Goal: Use online tool/utility: Utilize a website feature to perform a specific function

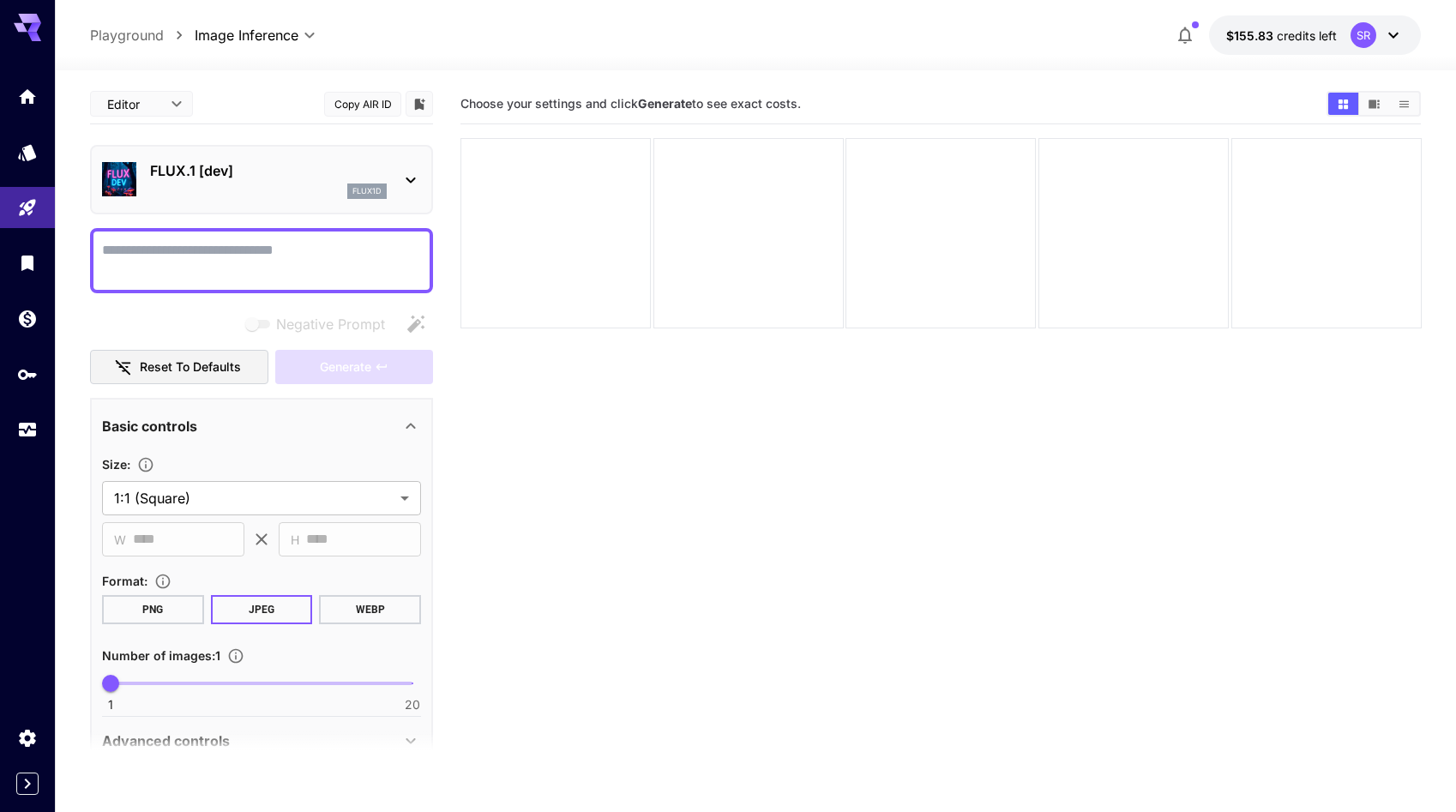
click at [283, 179] on p "FLUX.1 [dev]" at bounding box center [268, 171] width 237 height 21
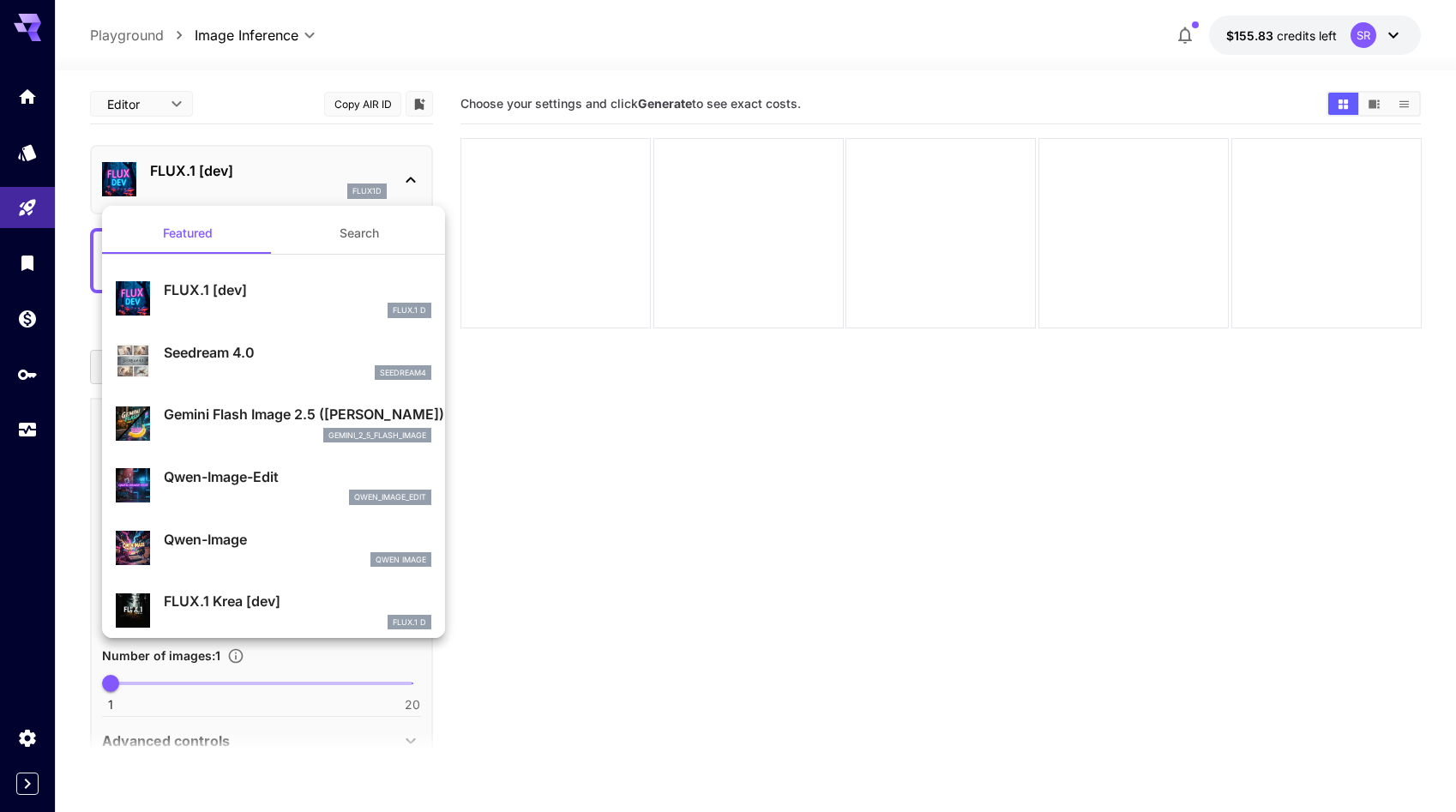
click at [257, 347] on p "Seedream 4.0" at bounding box center [297, 352] width 268 height 21
type input "**********"
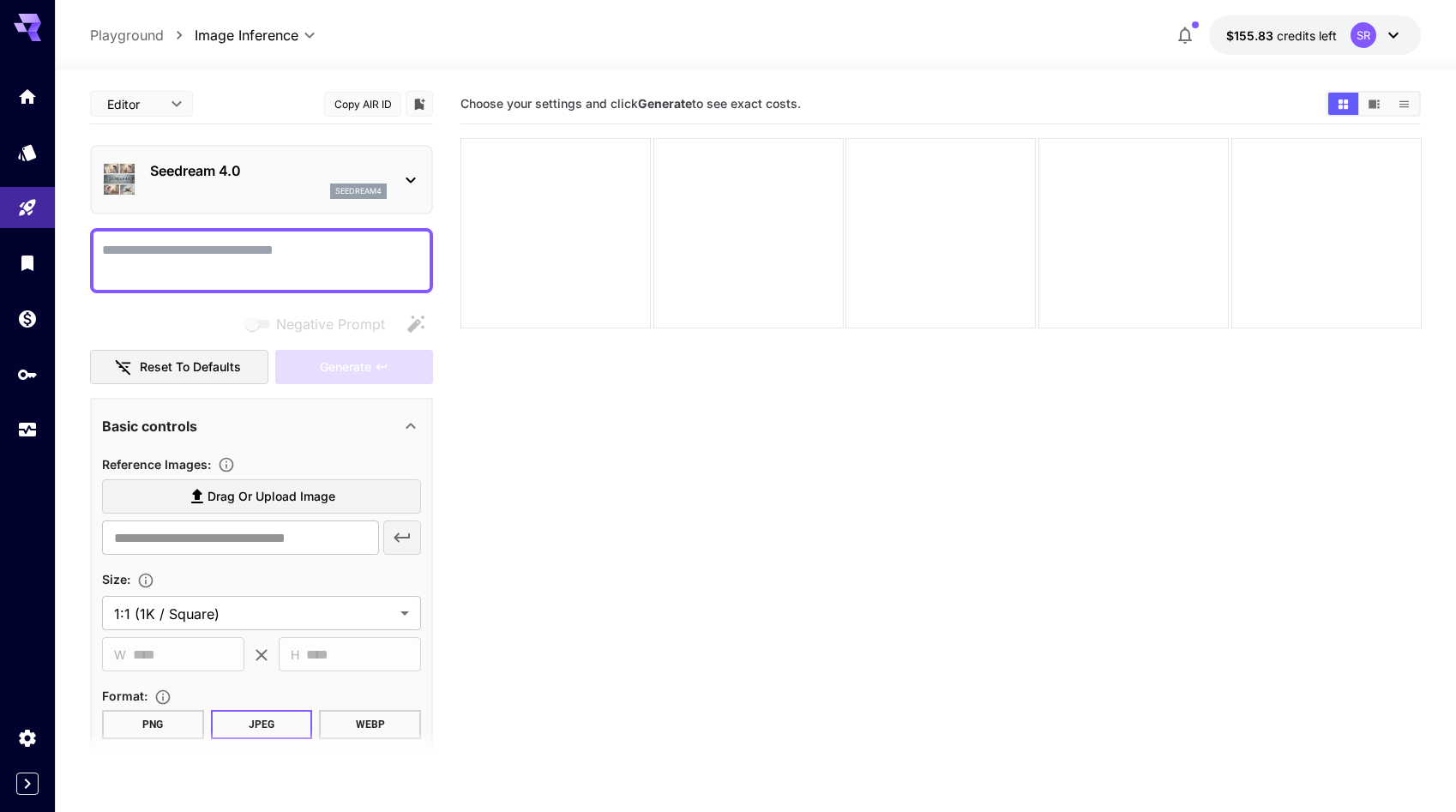
click at [244, 257] on textarea "Negative Prompt" at bounding box center [262, 261] width 319 height 41
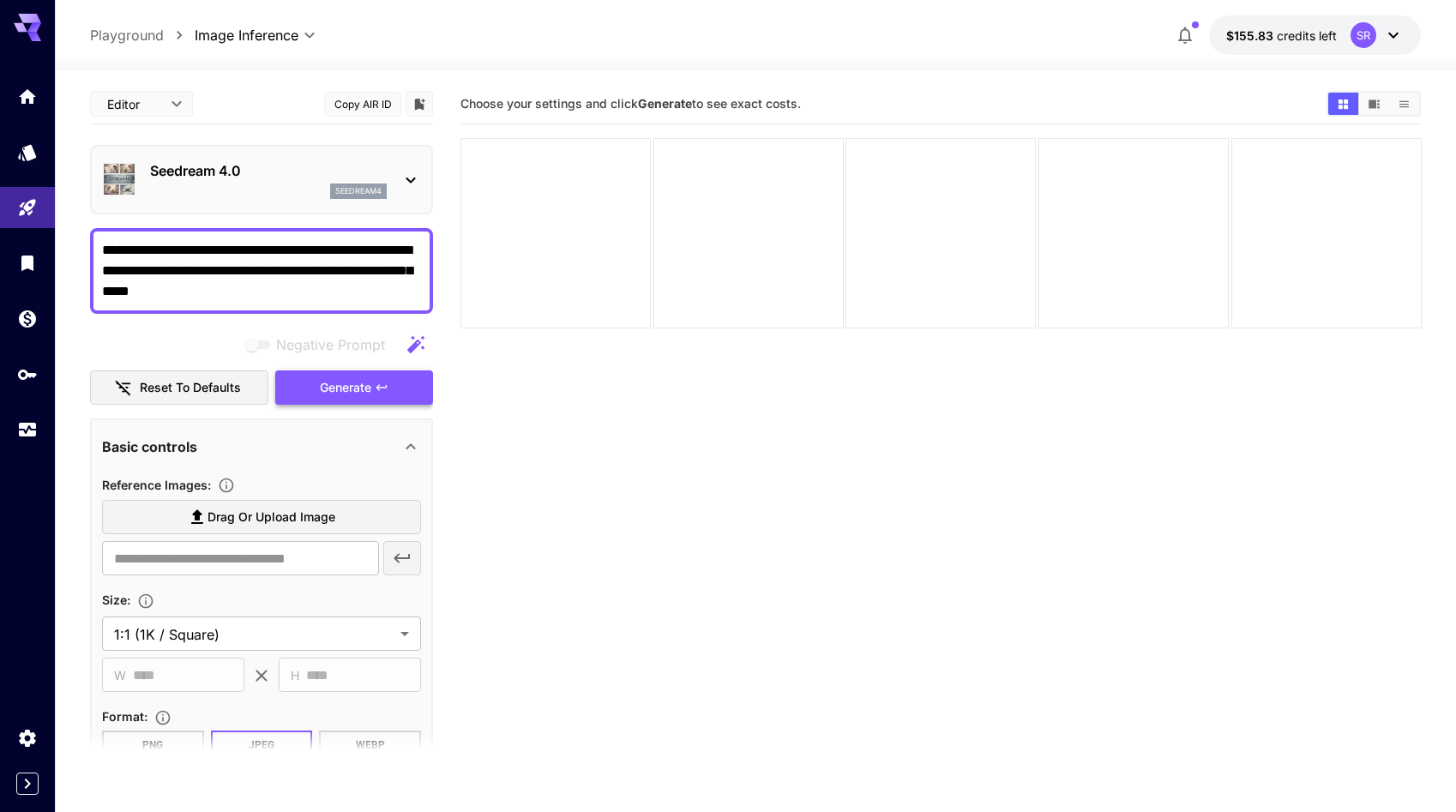
type textarea "**********"
click at [360, 380] on span "Generate" at bounding box center [345, 388] width 52 height 22
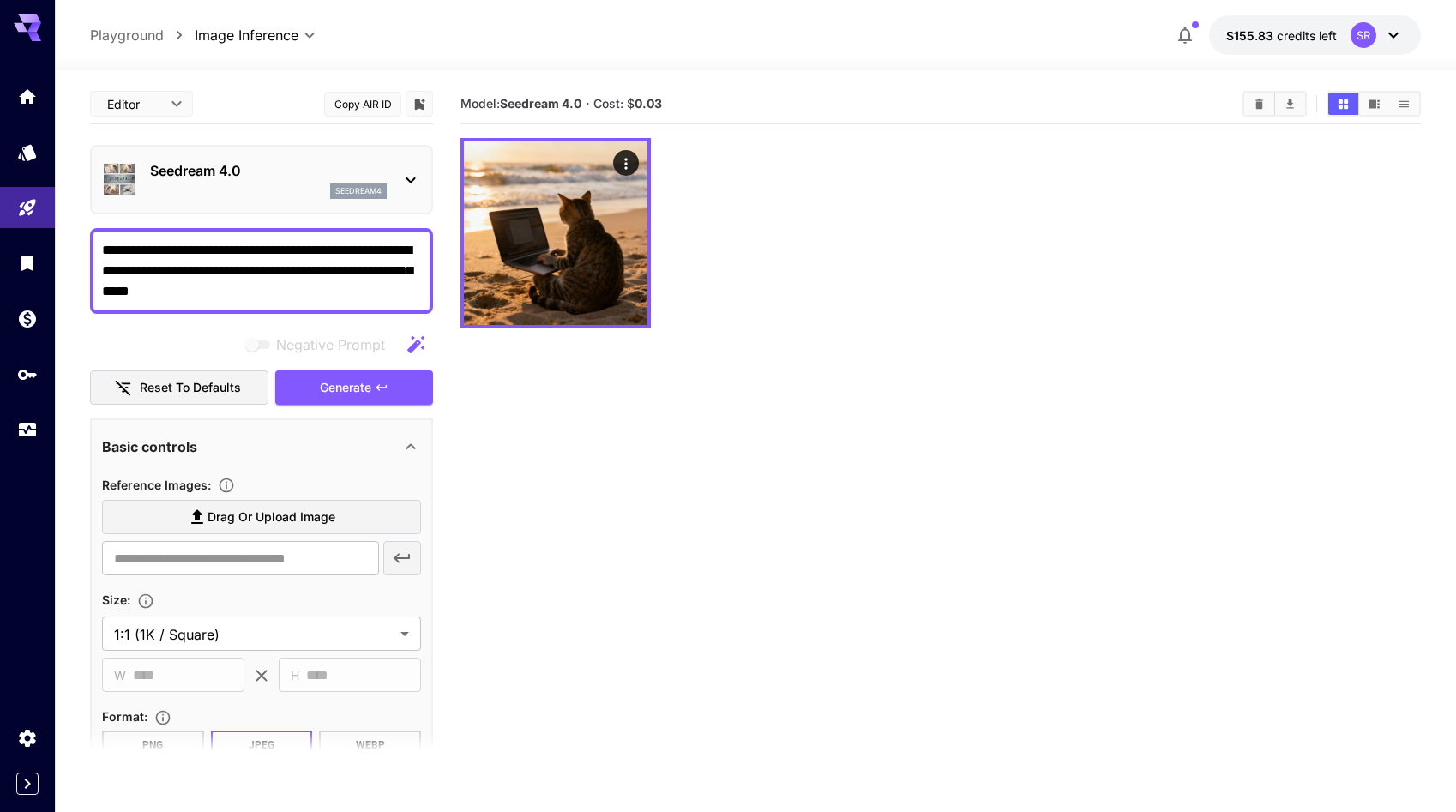
click at [331, 161] on p "Seedream 4.0" at bounding box center [268, 171] width 237 height 21
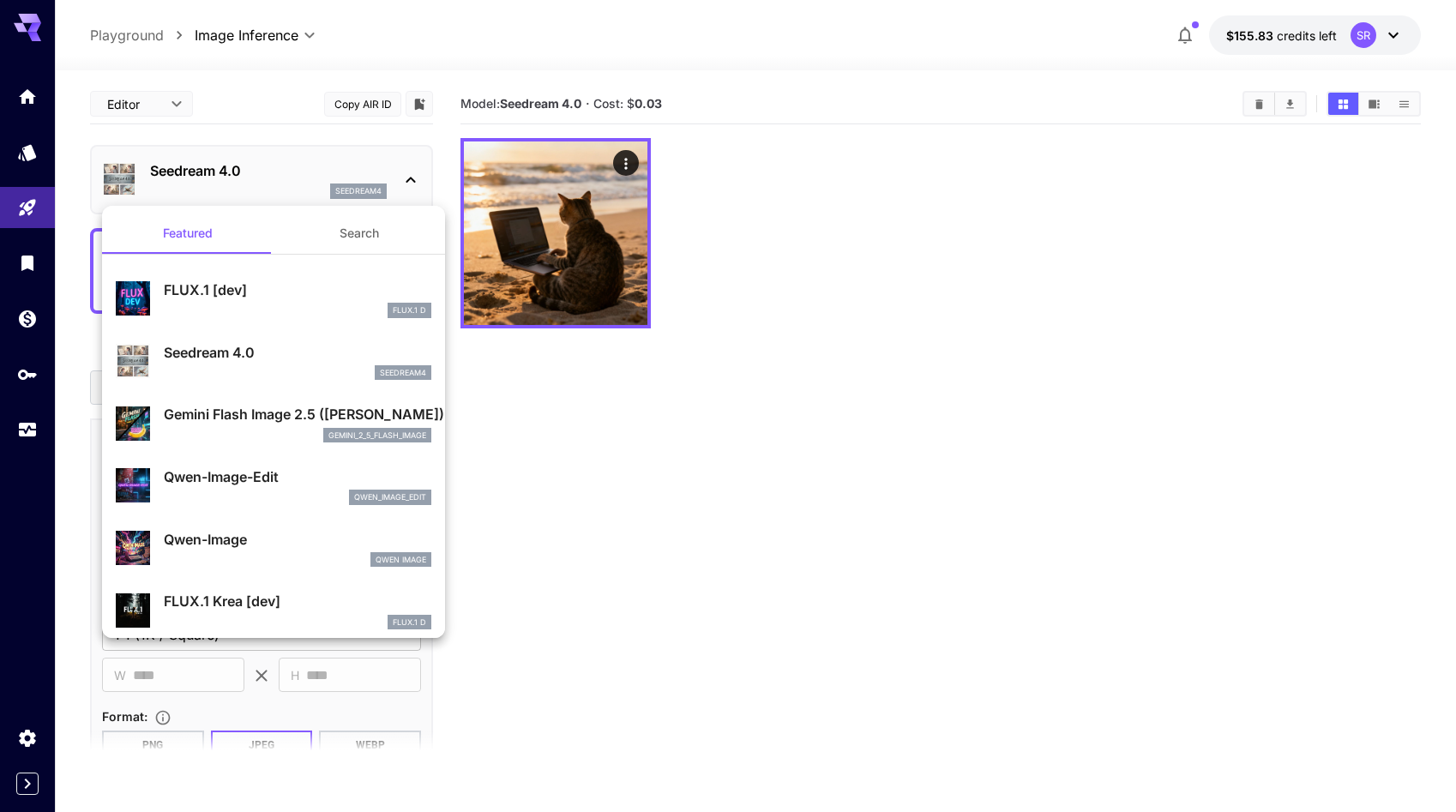
click at [293, 414] on p "Gemini Flash Image 2.5 ([PERSON_NAME])" at bounding box center [297, 414] width 268 height 21
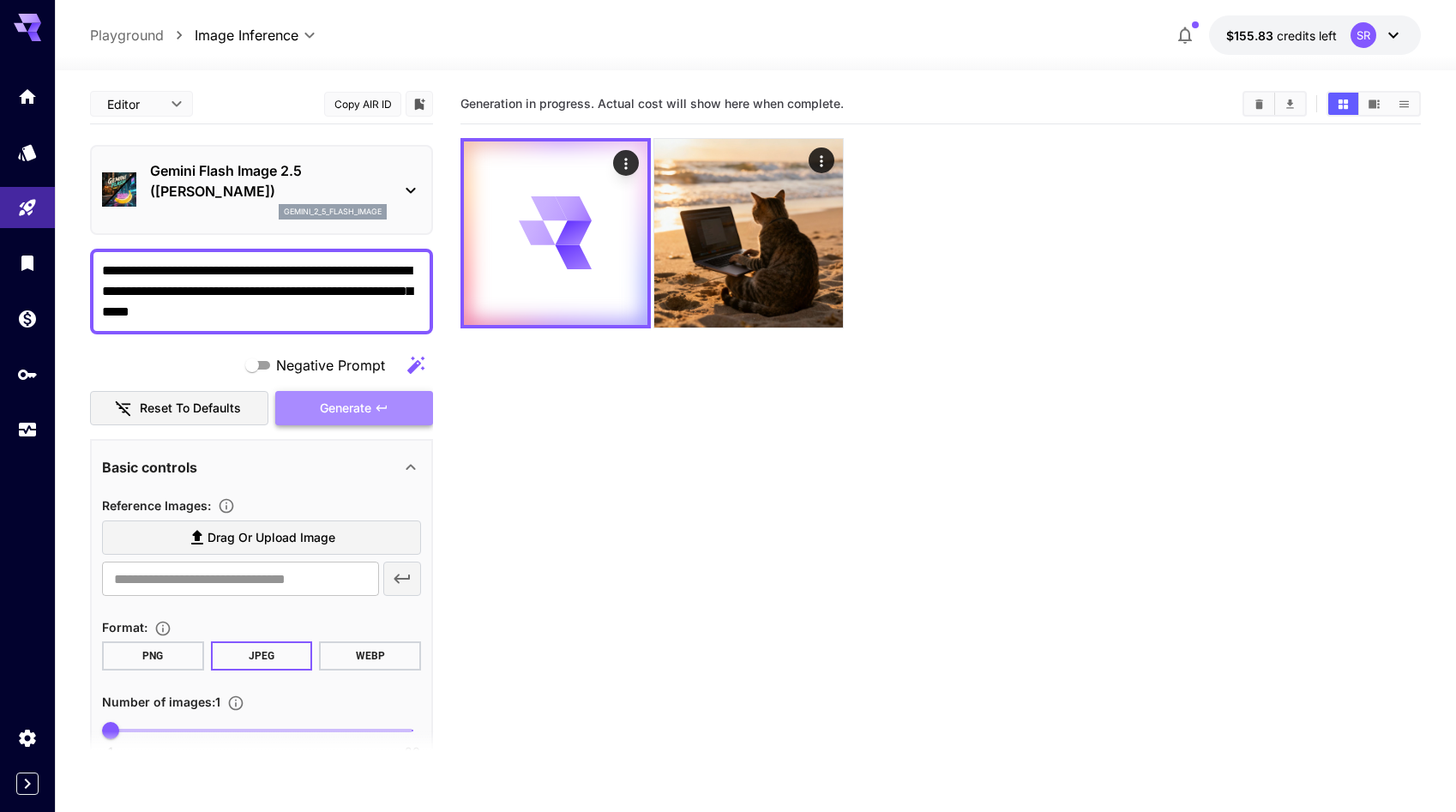
click at [324, 394] on button "Generate" at bounding box center [354, 408] width 158 height 35
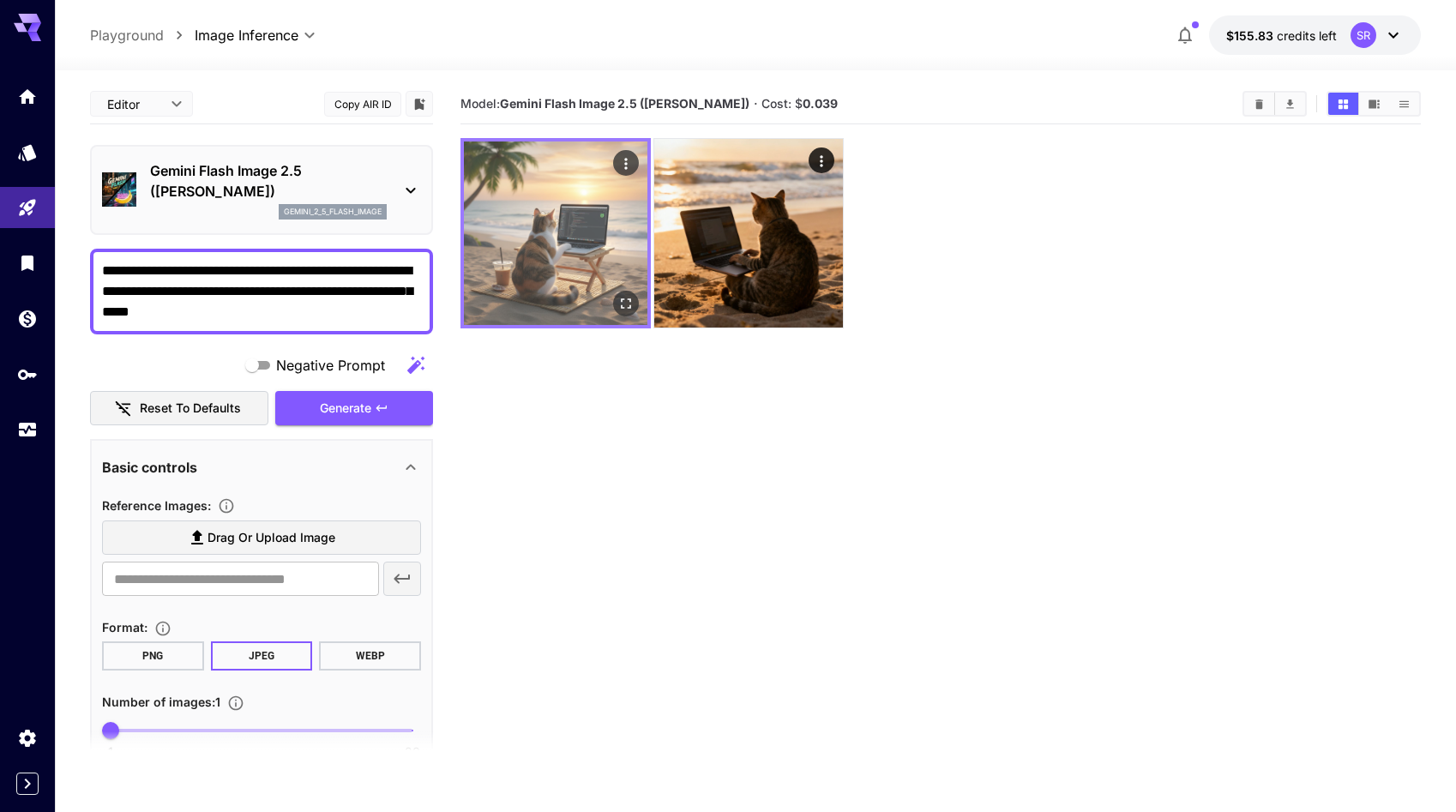
click at [587, 253] on img at bounding box center [555, 233] width 183 height 183
click at [630, 301] on icon "Open in fullscreen" at bounding box center [625, 303] width 17 height 17
